Goal: Information Seeking & Learning: Stay updated

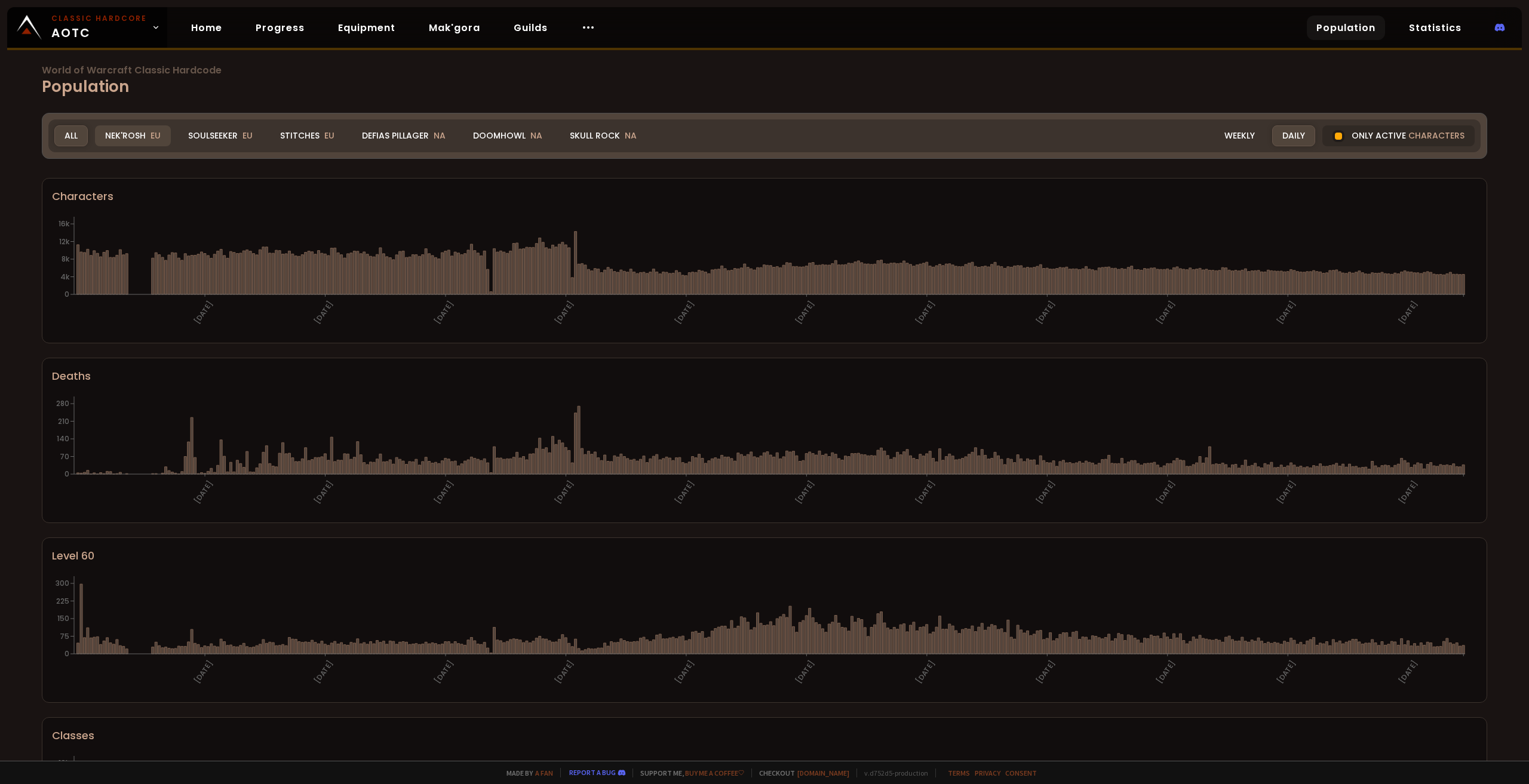
click at [147, 137] on div "Nek'Rosh EU" at bounding box center [133, 135] width 76 height 21
